Goal: Information Seeking & Learning: Learn about a topic

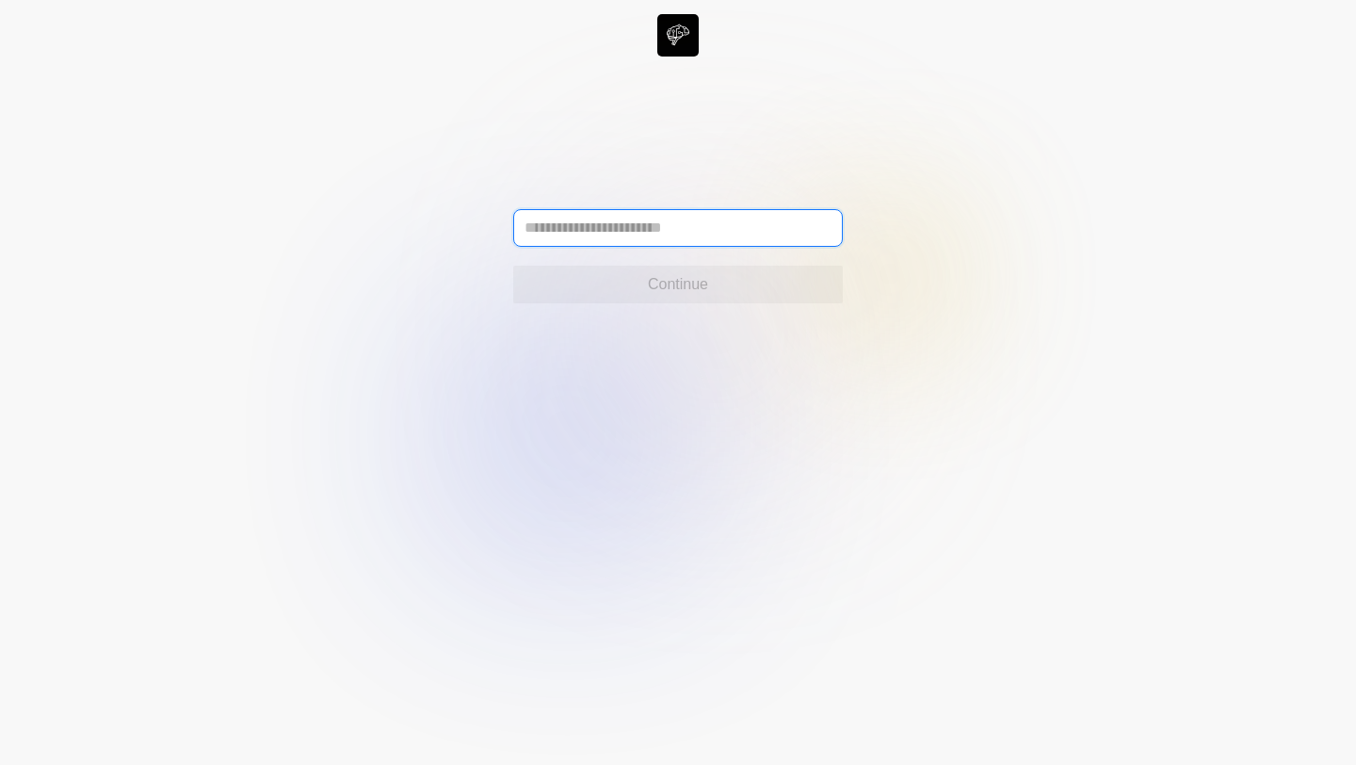
click at [639, 233] on input "text" at bounding box center [678, 228] width 330 height 38
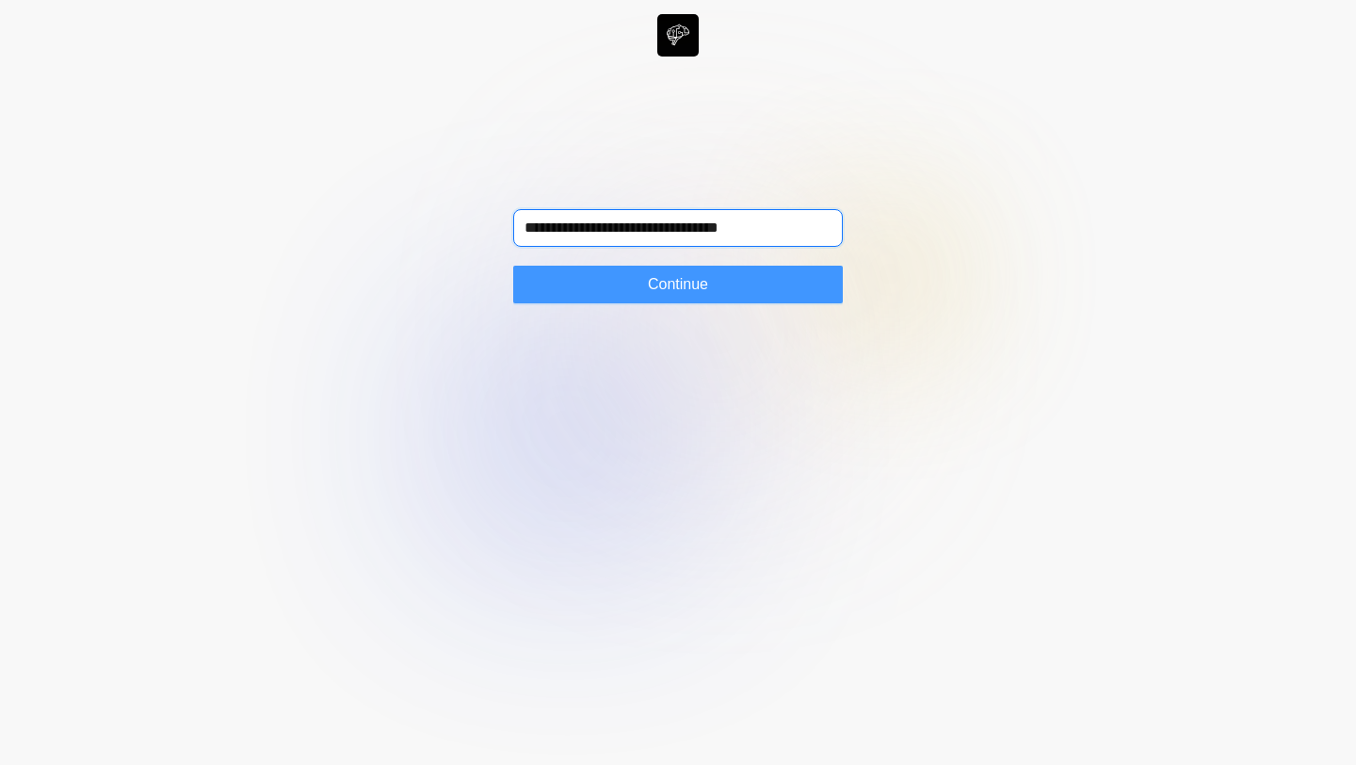
type input "**********"
click at [658, 281] on span "Continue" at bounding box center [678, 284] width 60 height 23
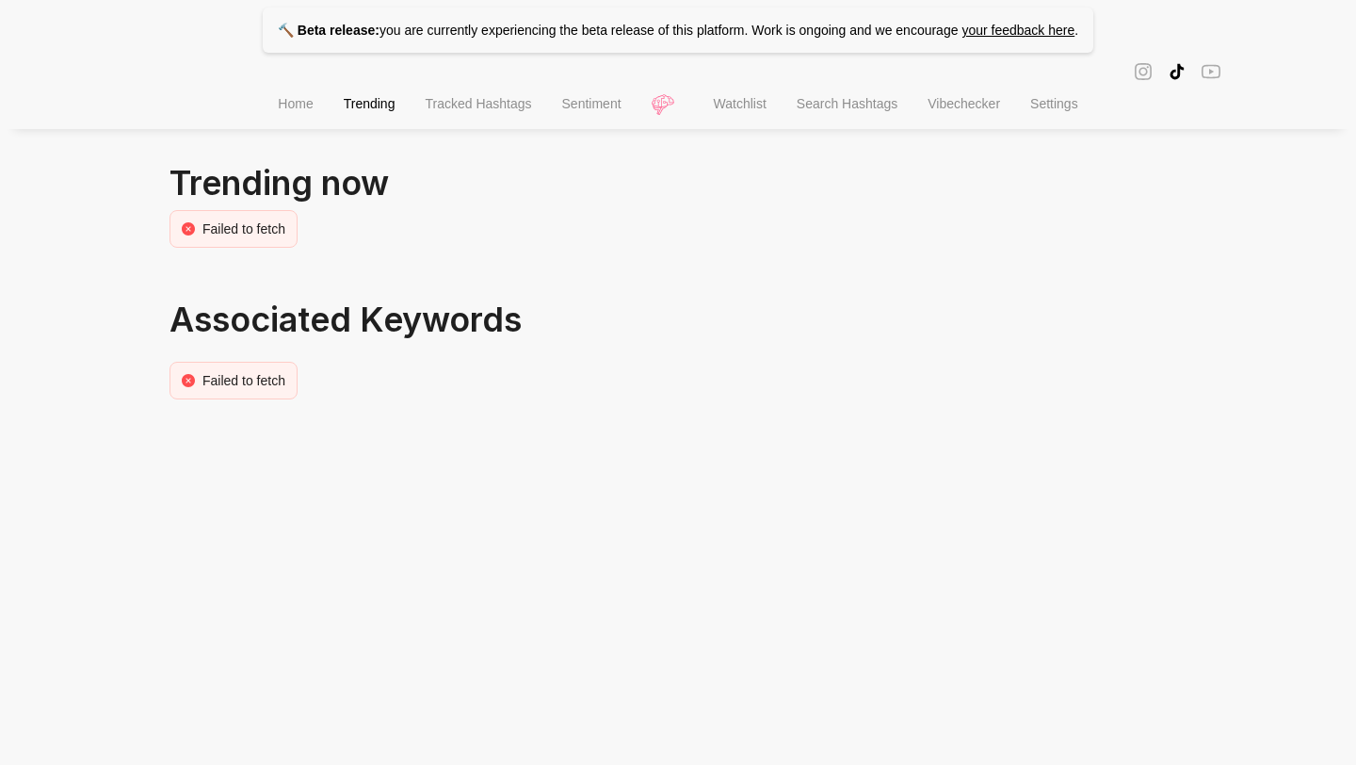
click at [478, 111] on span "Tracked Hashtags" at bounding box center [478, 103] width 106 height 15
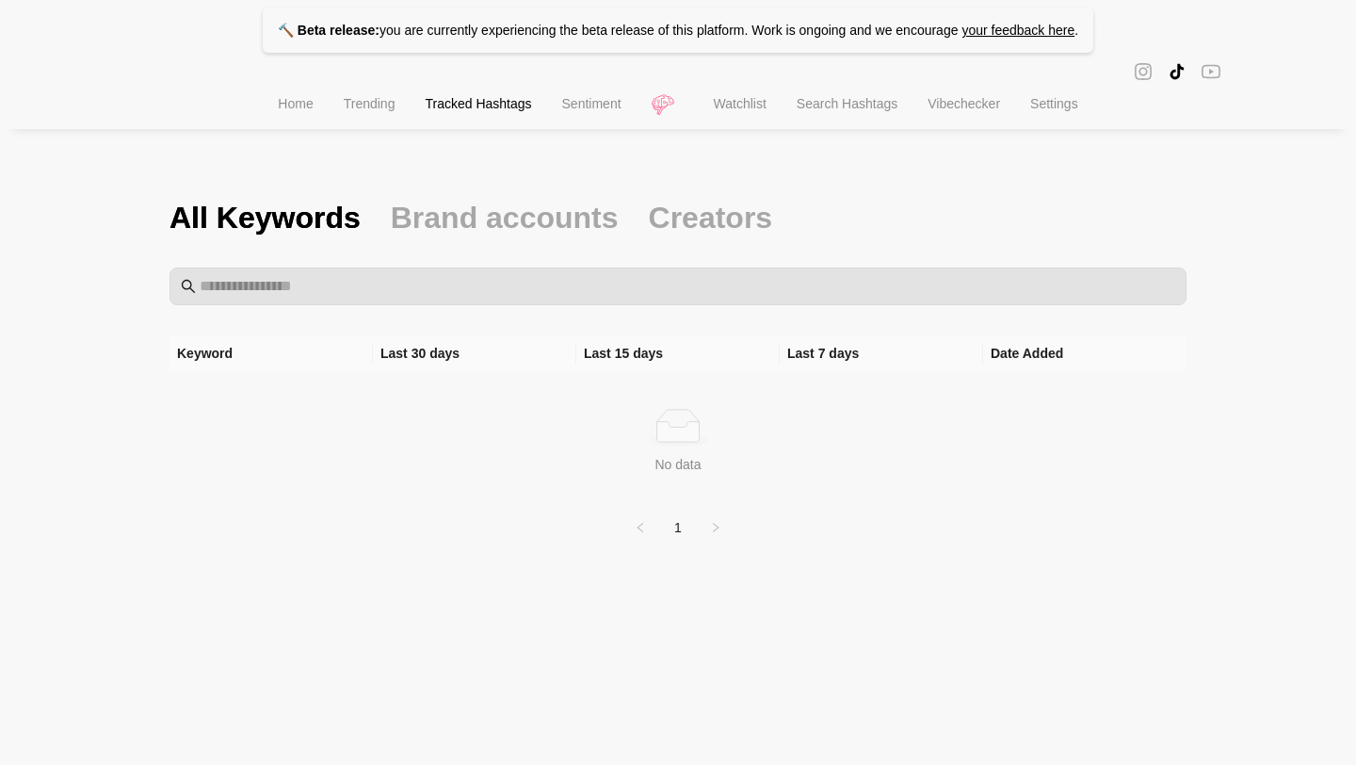
click at [579, 105] on span "Sentiment" at bounding box center [591, 103] width 59 height 15
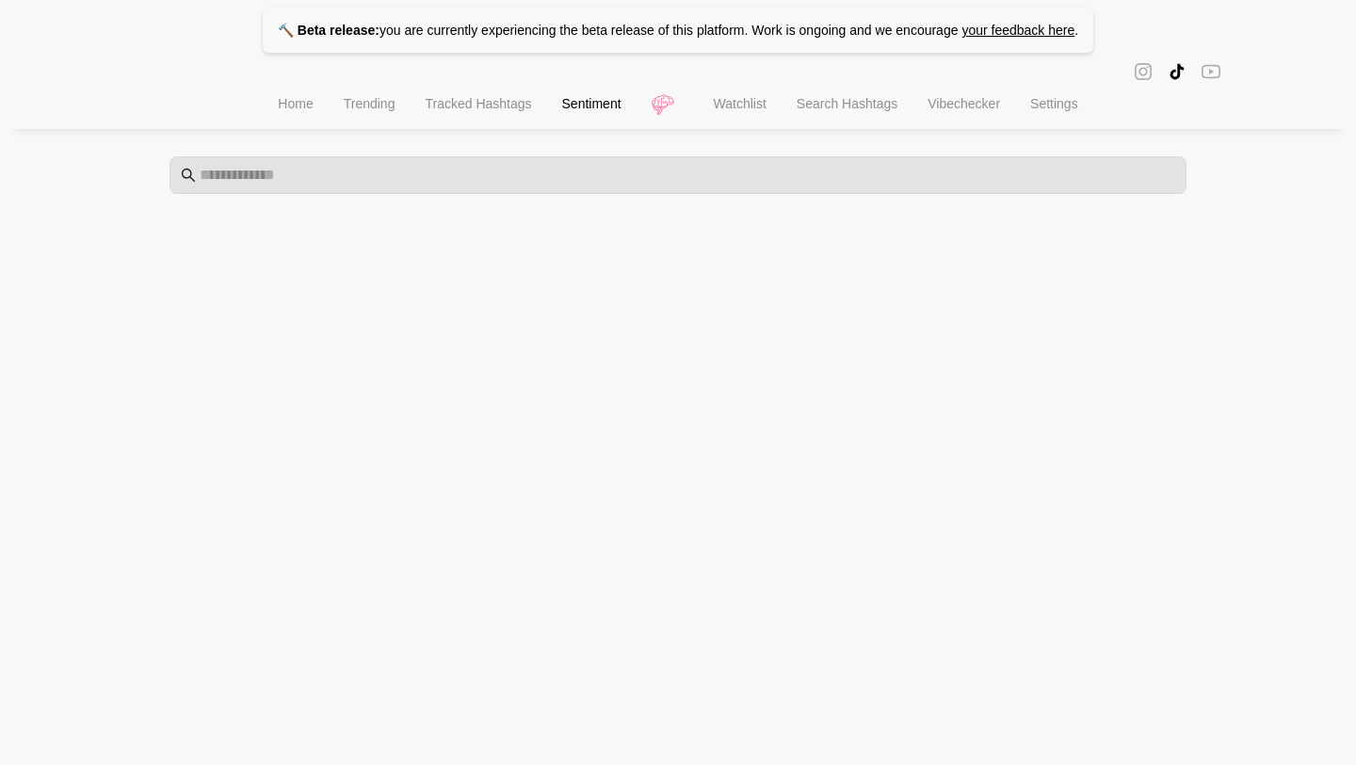
click at [371, 107] on span "Trending" at bounding box center [370, 103] width 52 height 15
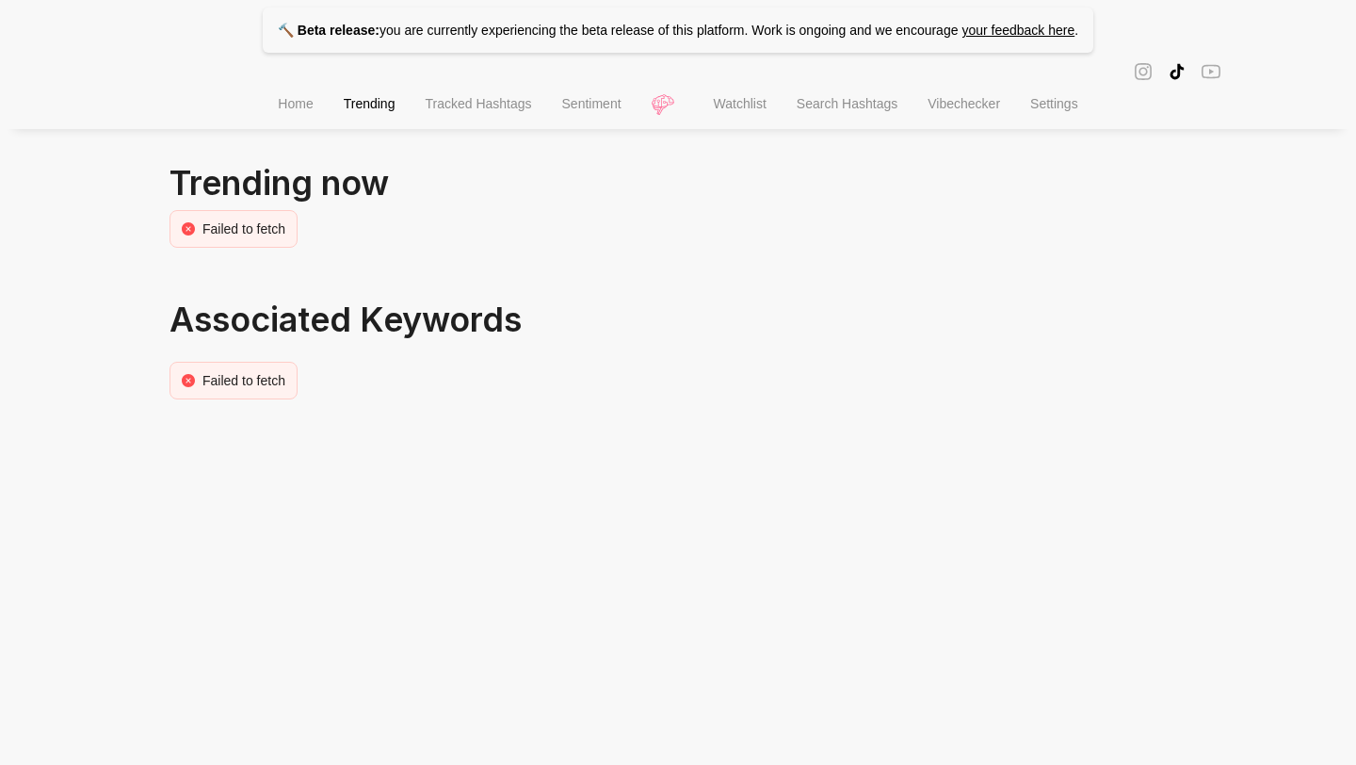
click at [755, 89] on li "Watchlist" at bounding box center [740, 106] width 83 height 48
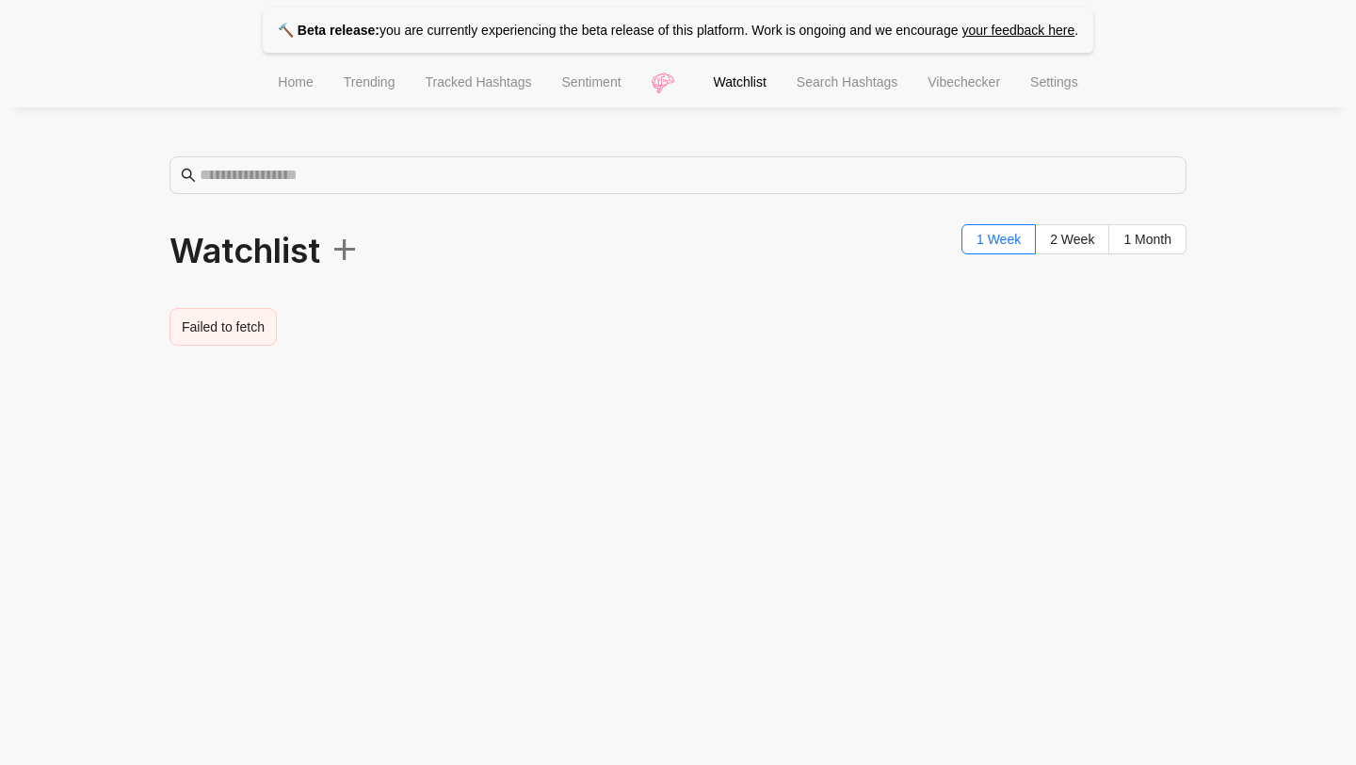
click at [823, 81] on span "Search Hashtags" at bounding box center [847, 81] width 101 height 15
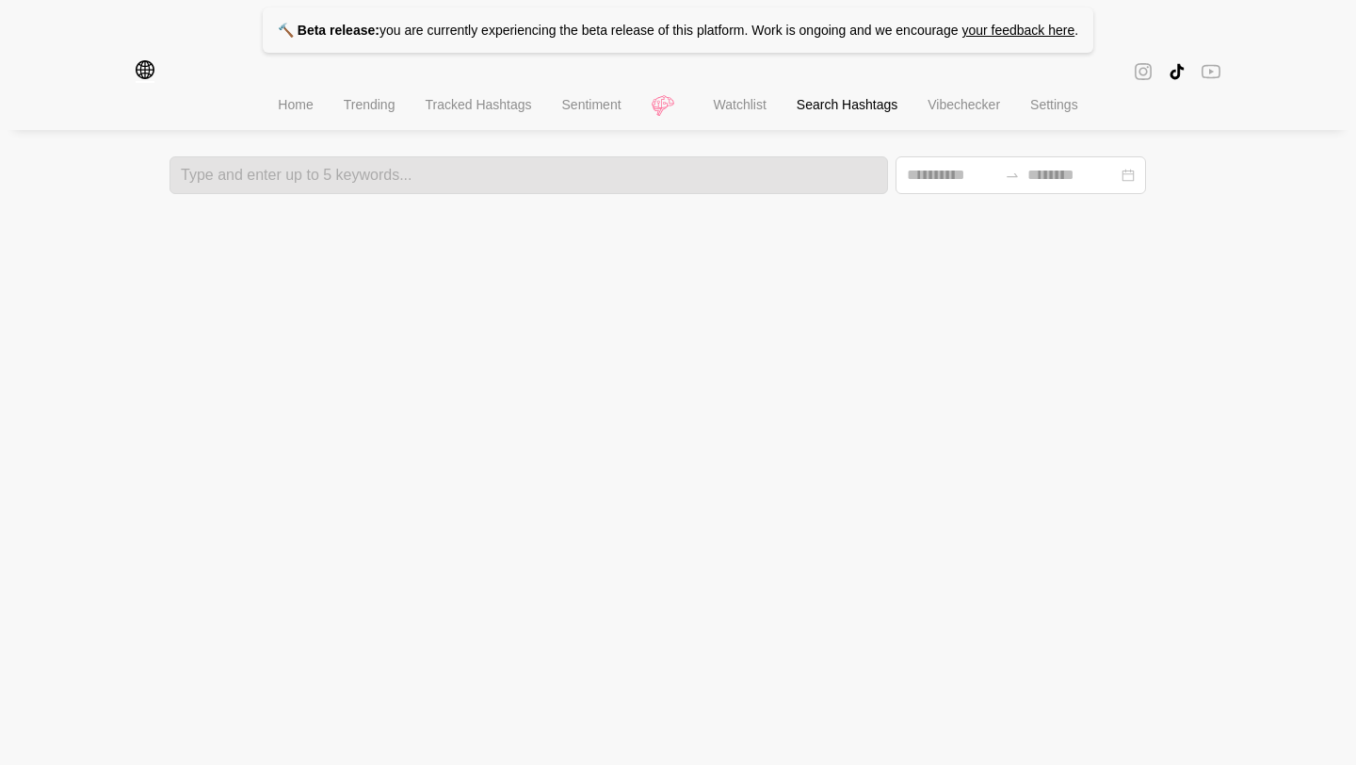
click at [986, 106] on span "Vibechecker" at bounding box center [964, 104] width 73 height 15
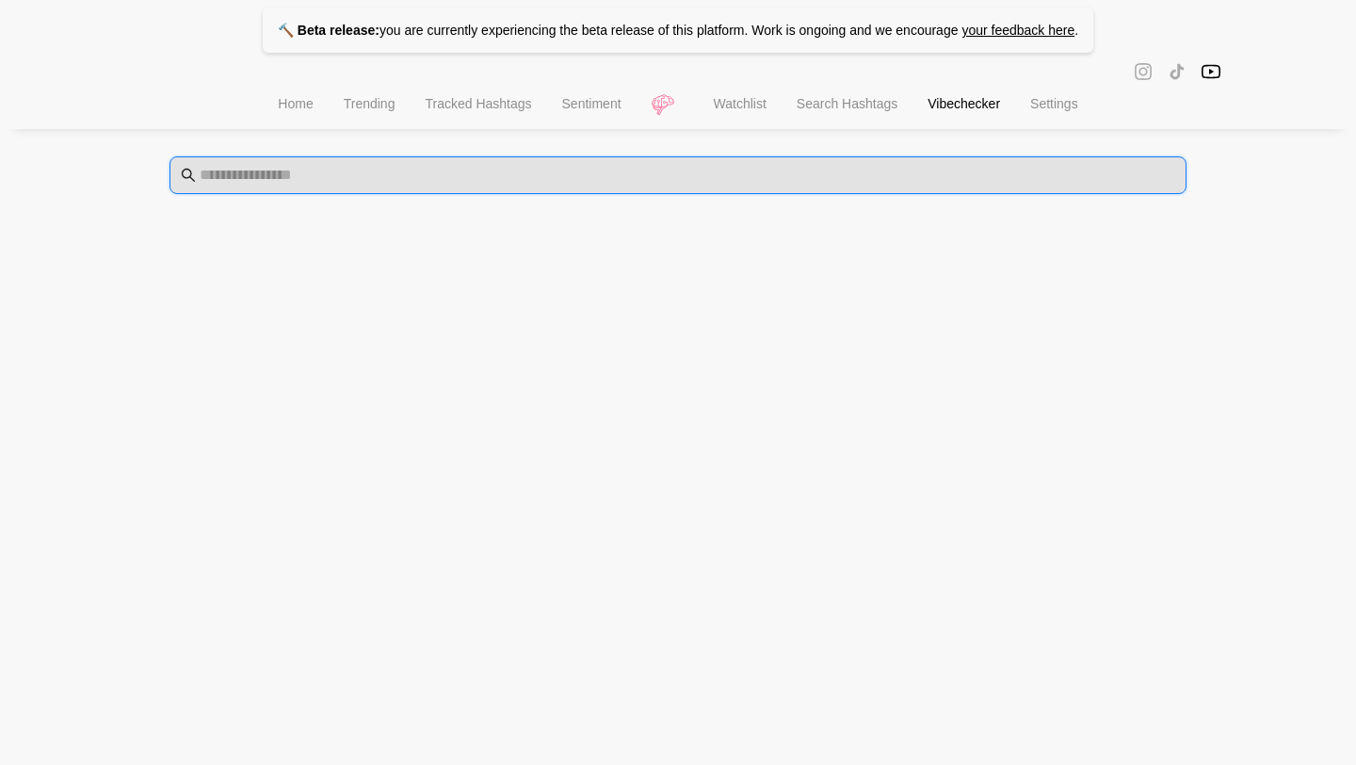
click at [868, 174] on input "text" at bounding box center [688, 175] width 976 height 23
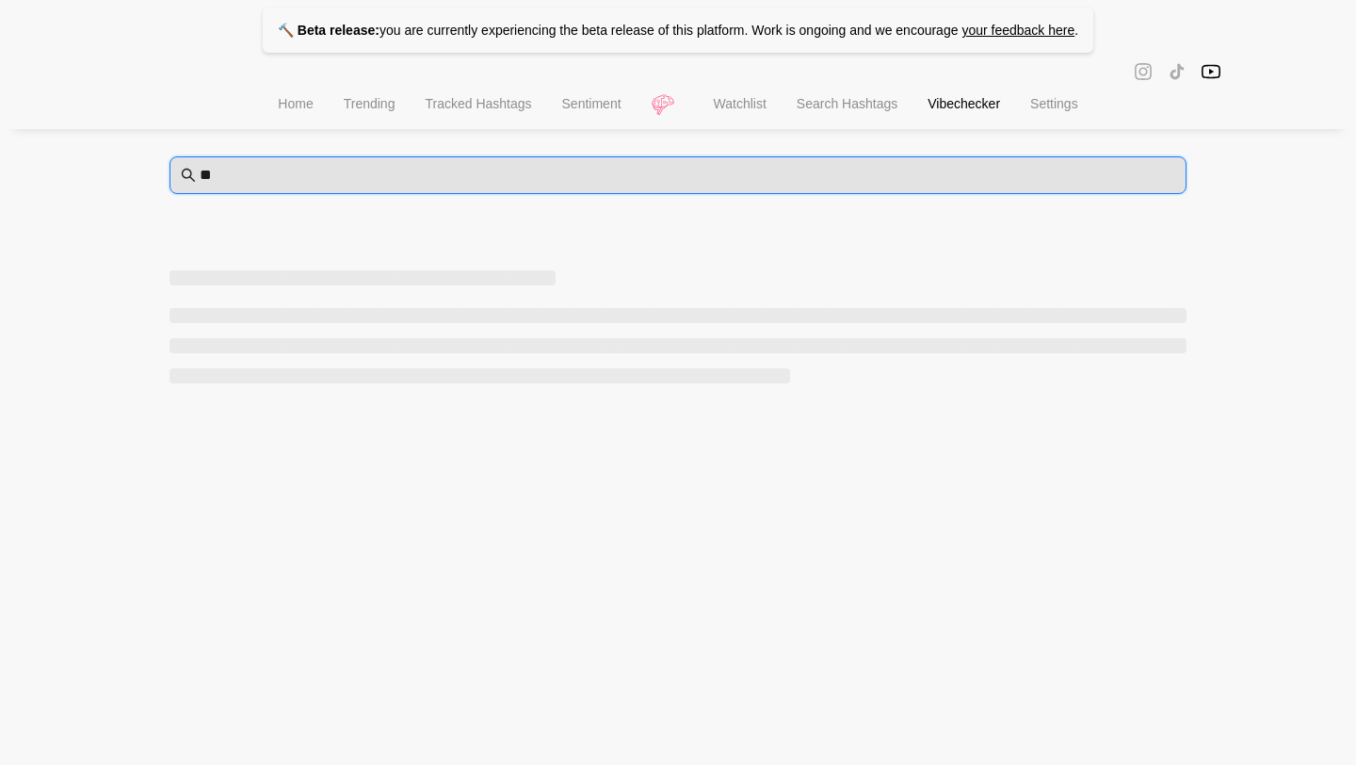
type input "*"
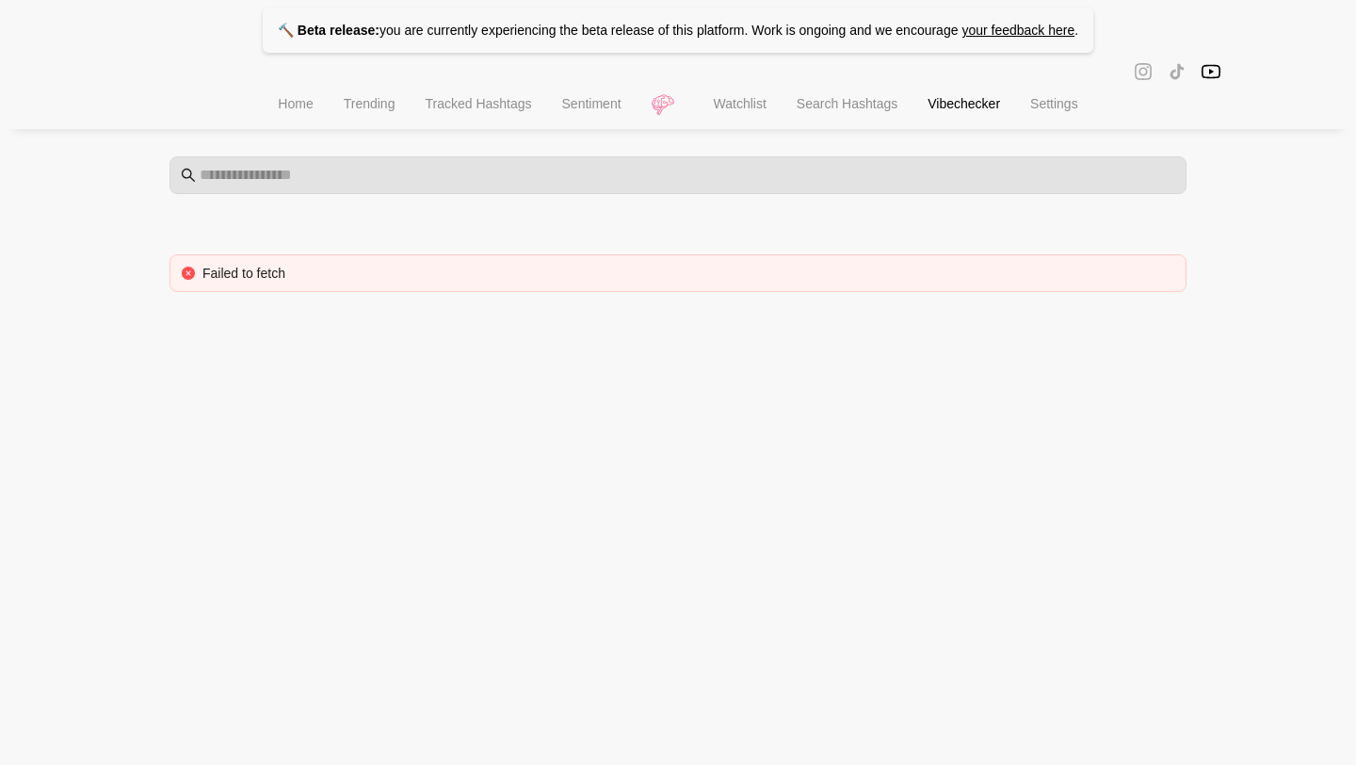
click at [1063, 116] on li "Settings" at bounding box center [1054, 106] width 78 height 48
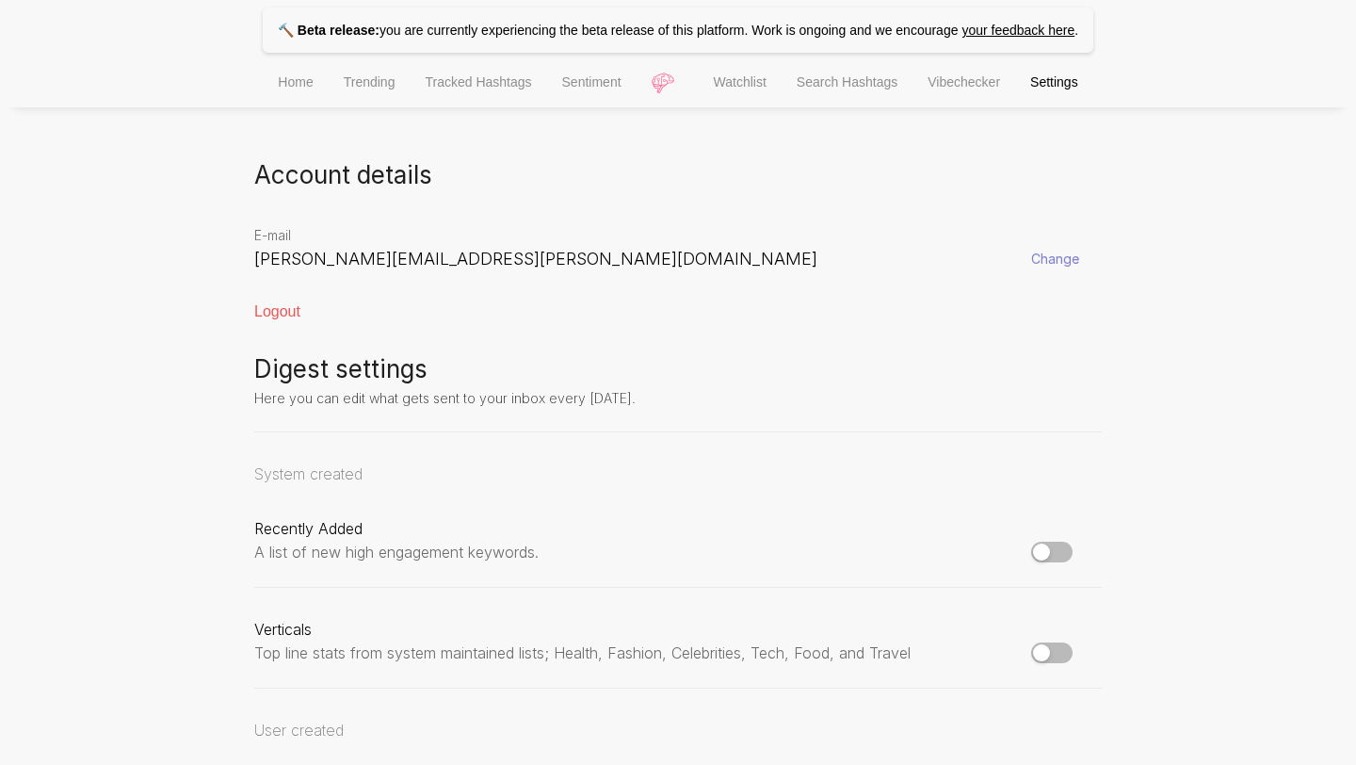
click at [475, 88] on span "Tracked Hashtags" at bounding box center [478, 81] width 106 height 15
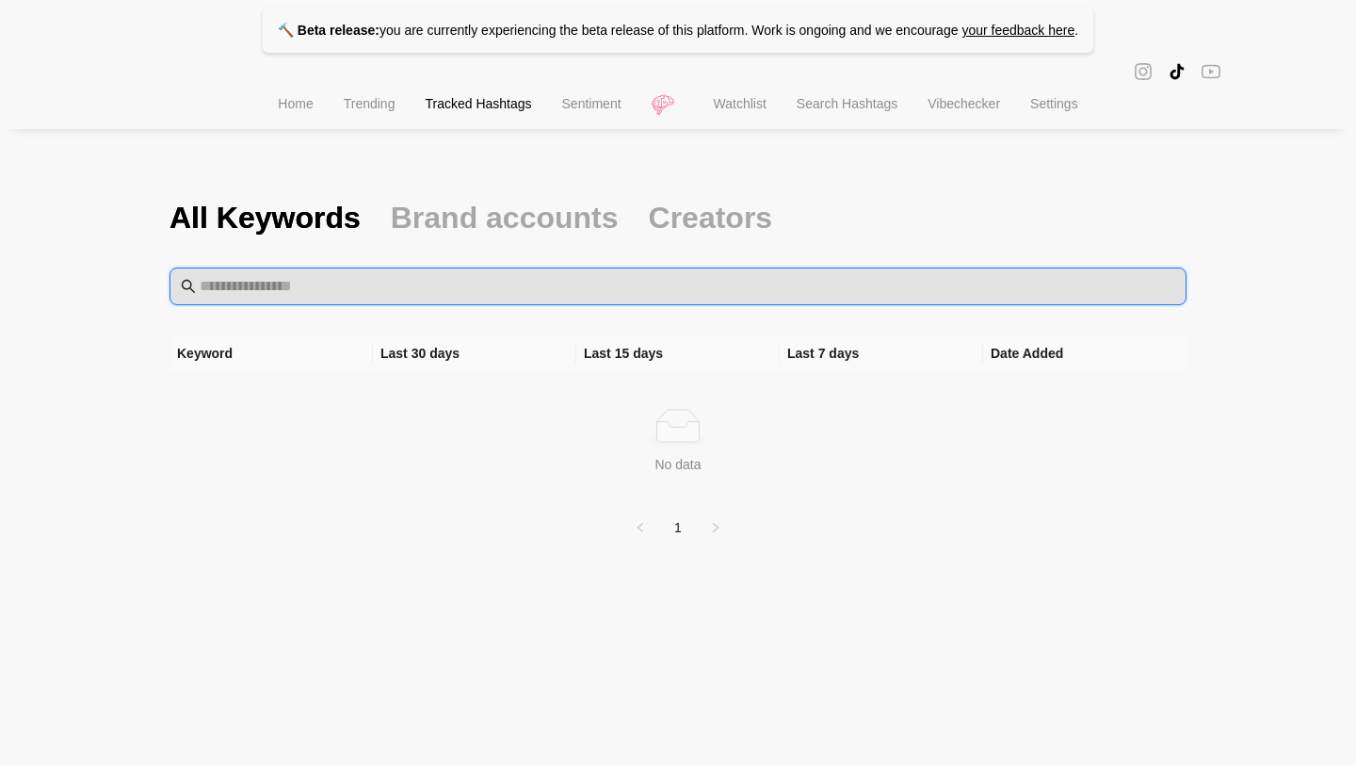
click at [424, 285] on input "text" at bounding box center [688, 286] width 976 height 23
type input "****"
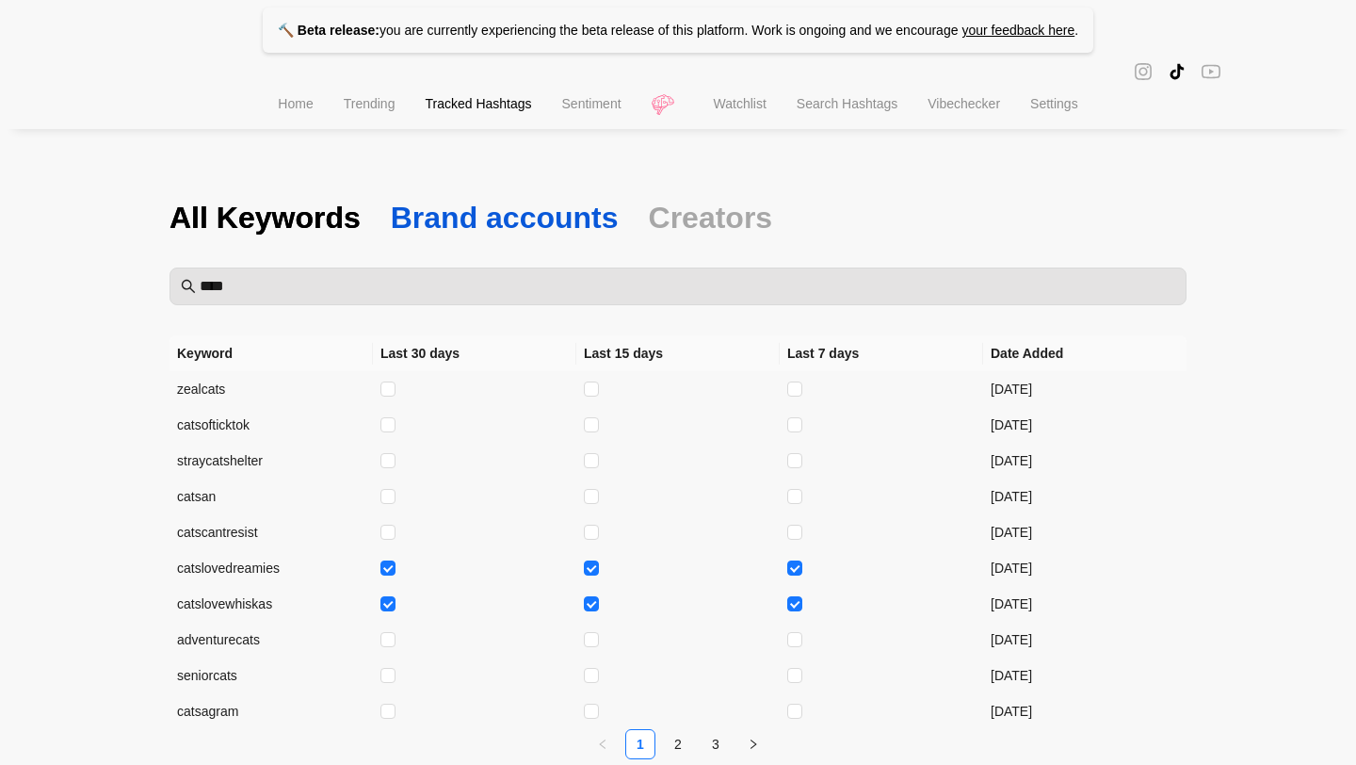
click at [478, 198] on span "Brand accounts" at bounding box center [505, 218] width 228 height 40
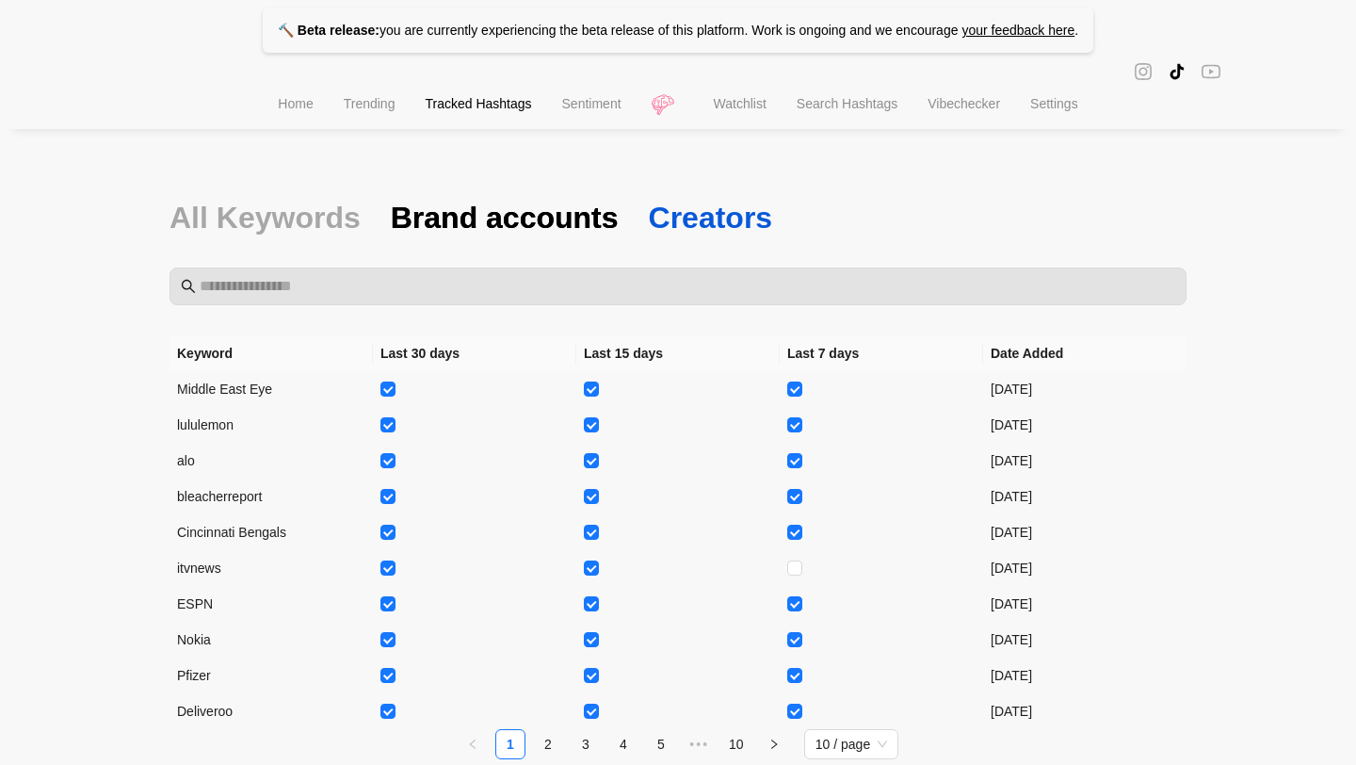
click at [673, 222] on span "Creators" at bounding box center [711, 218] width 124 height 40
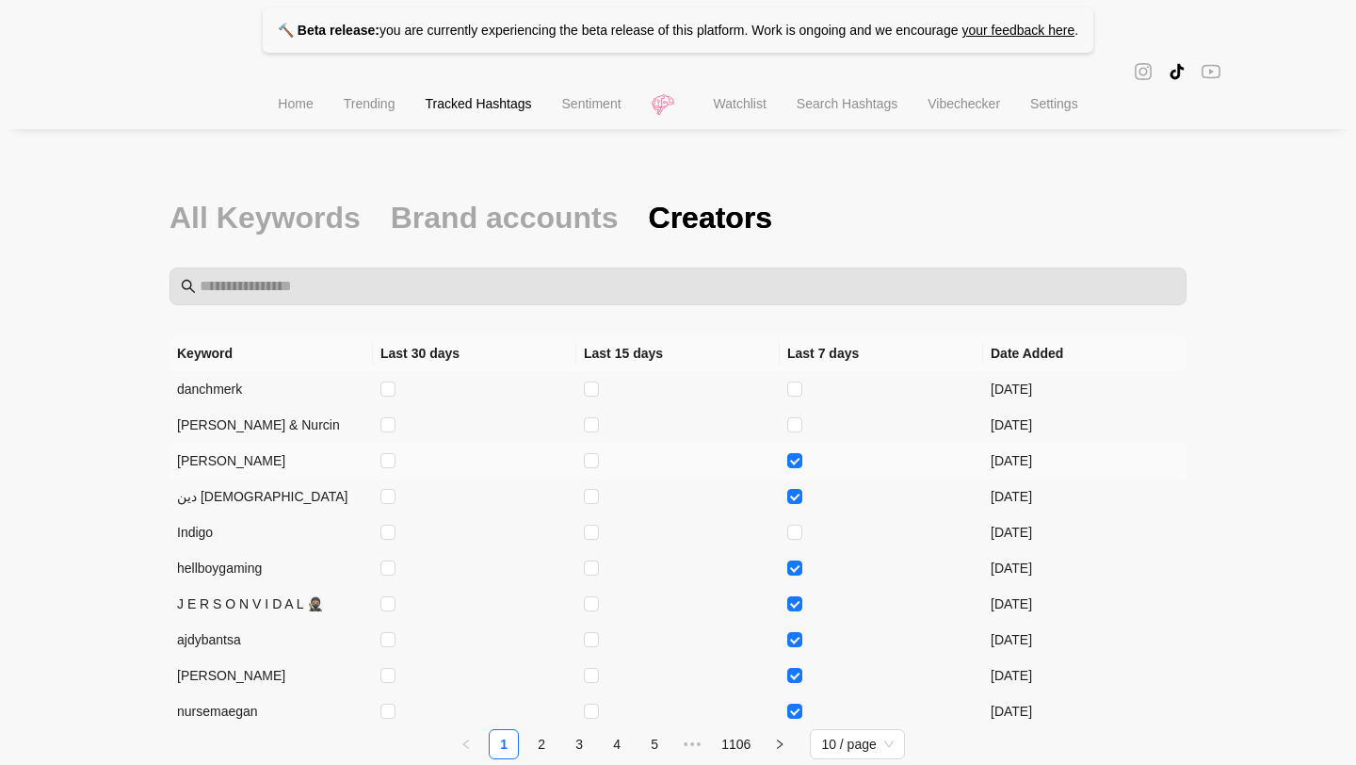
scroll to position [85, 0]
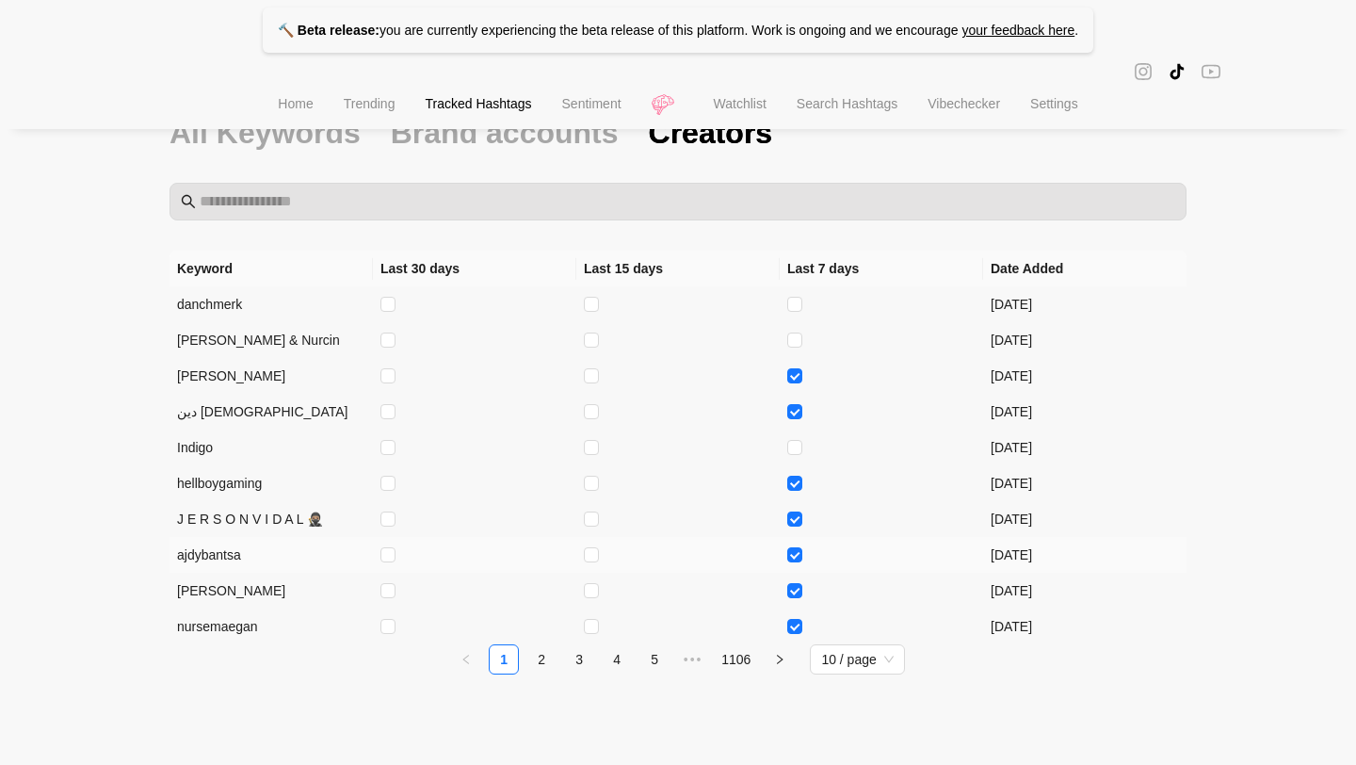
click at [206, 565] on td "ajdybantsa" at bounding box center [271, 555] width 203 height 36
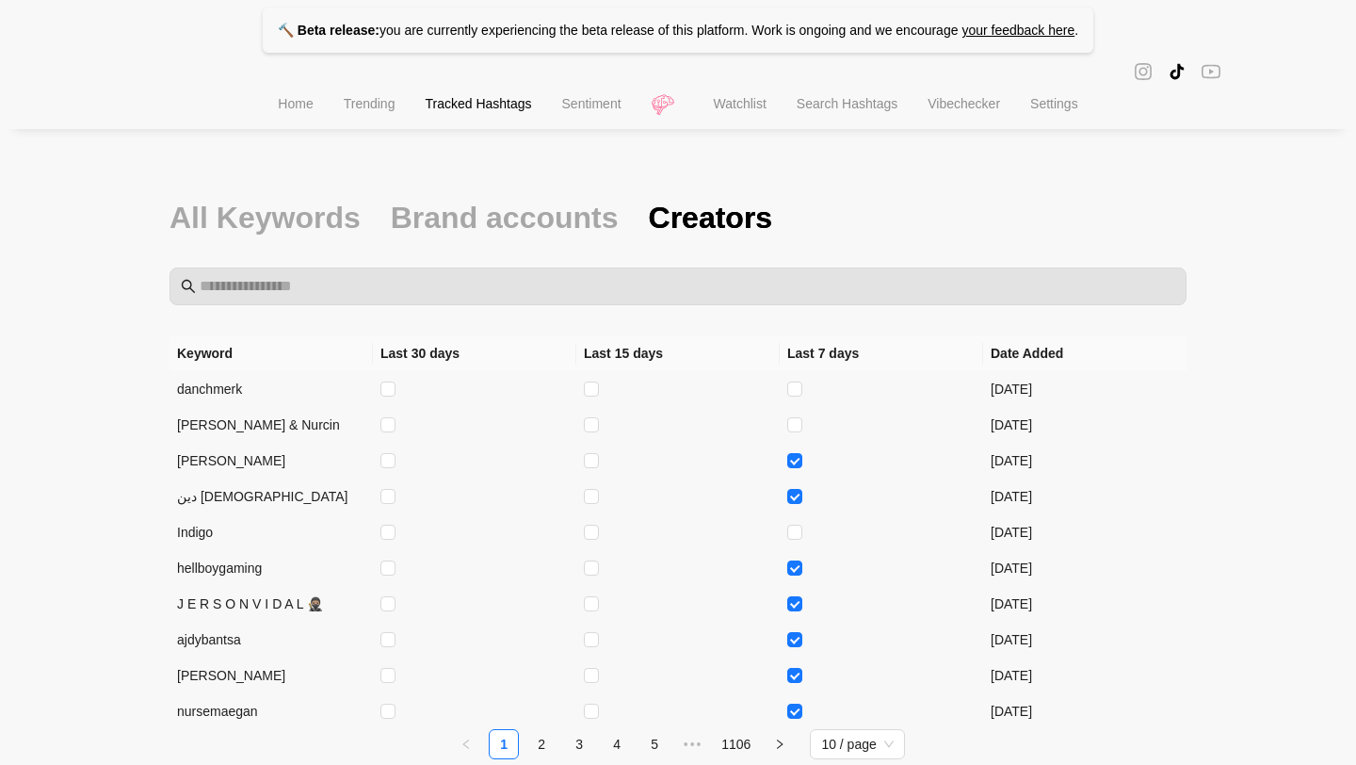
click at [361, 111] on span "Trending" at bounding box center [370, 103] width 52 height 15
